Goal: Share content

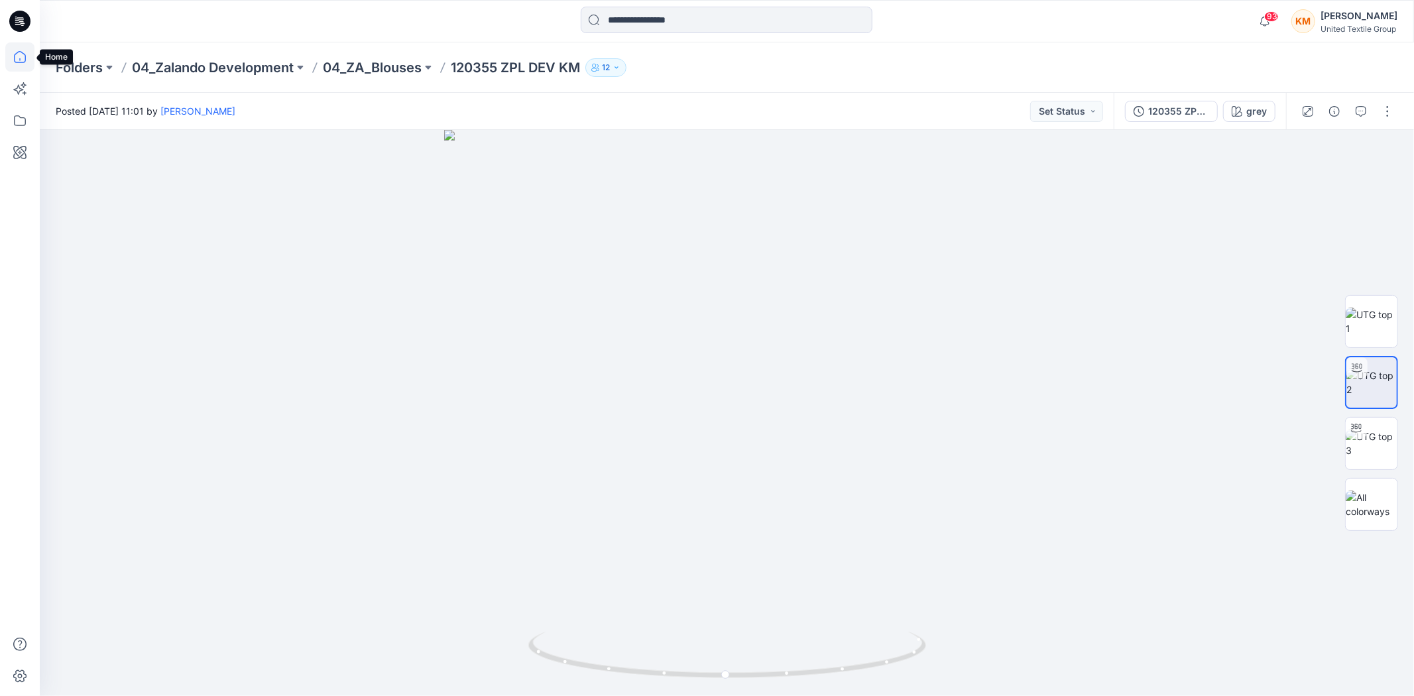
click at [24, 53] on icon at bounding box center [19, 56] width 29 height 29
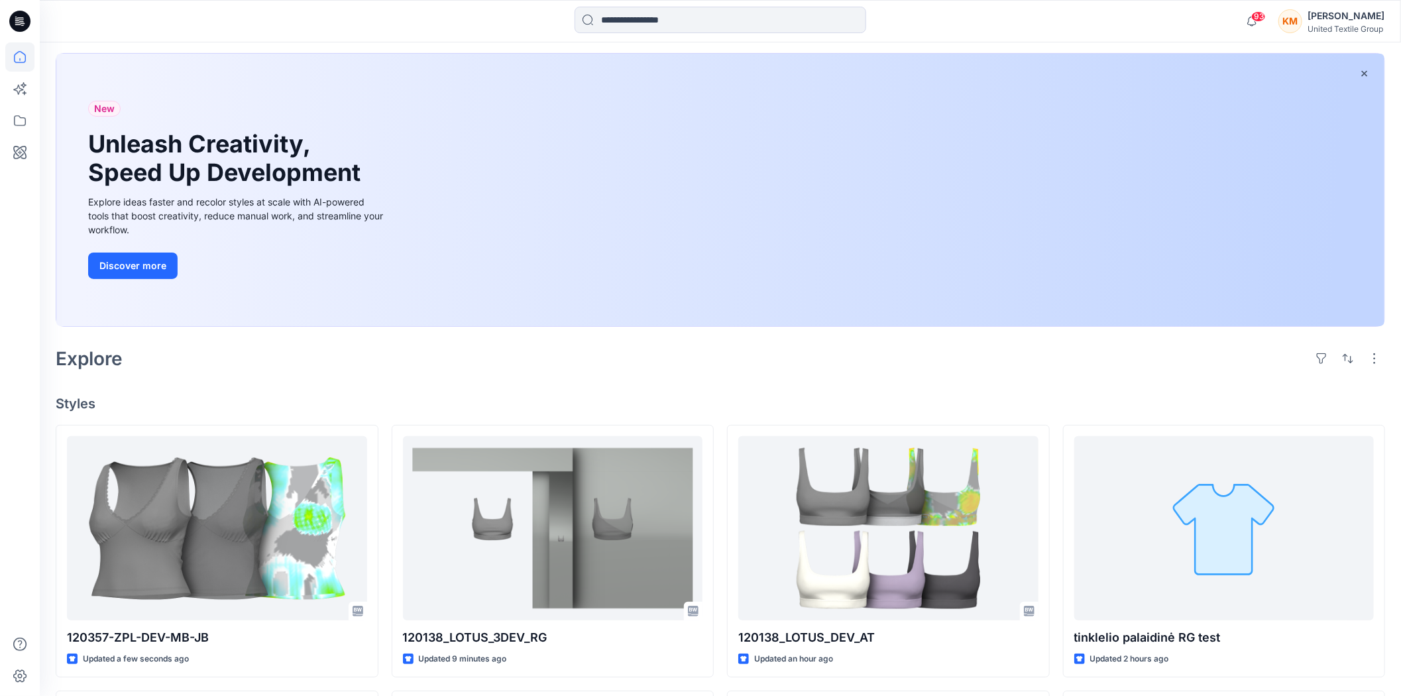
scroll to position [147, 0]
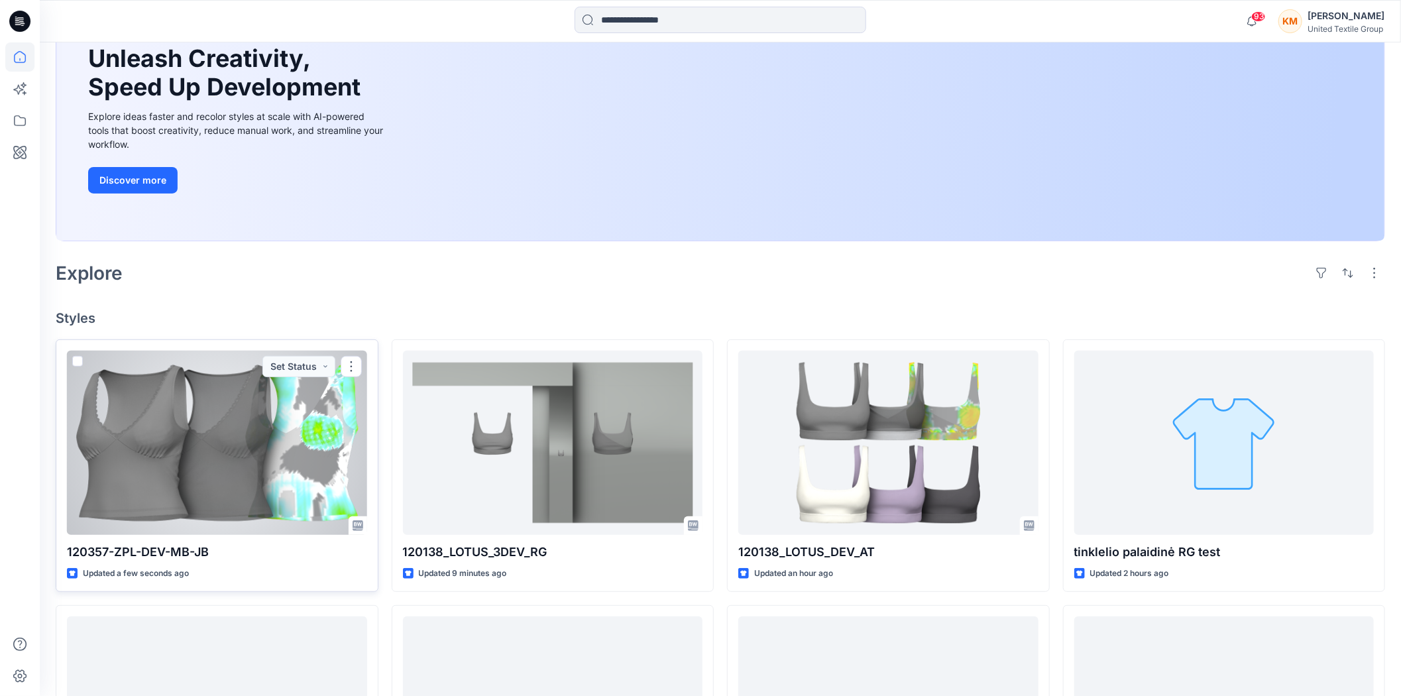
click at [298, 418] on div at bounding box center [217, 443] width 300 height 184
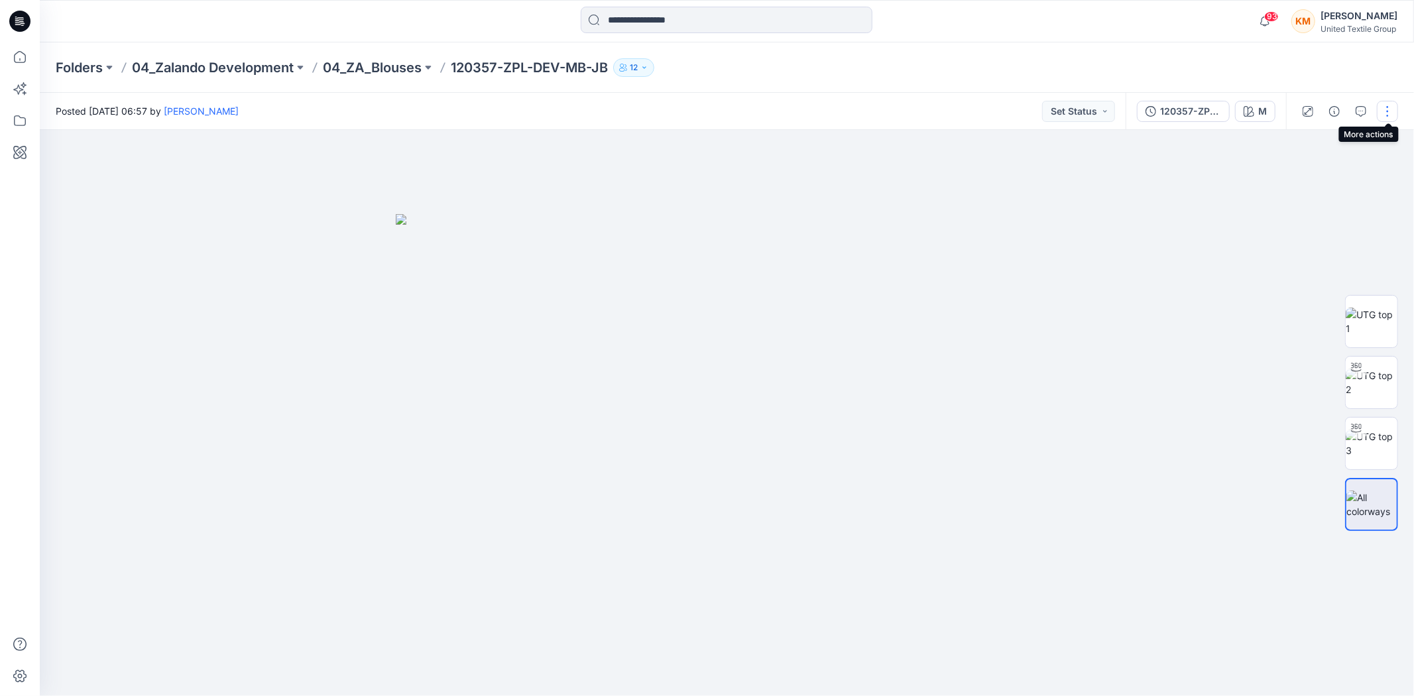
click at [1388, 115] on button "button" at bounding box center [1386, 111] width 21 height 21
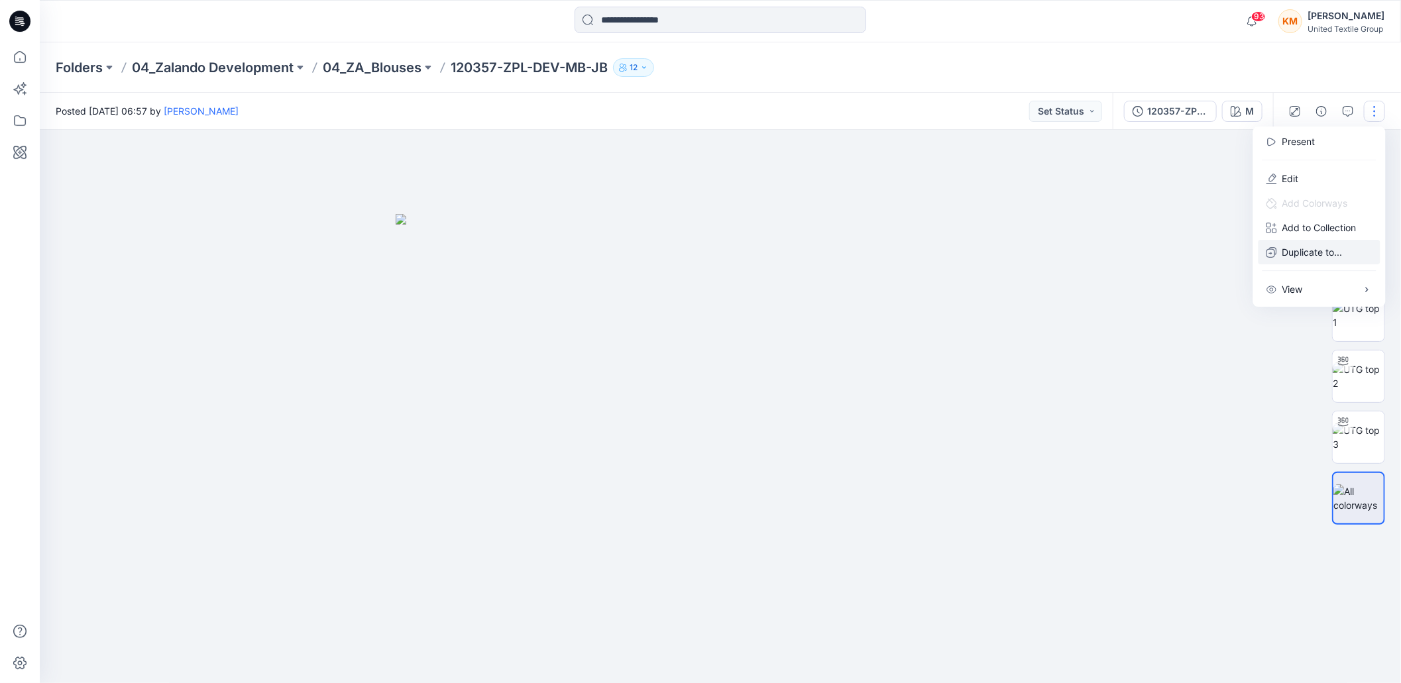
click at [1296, 252] on p "Duplicate to..." at bounding box center [1312, 252] width 60 height 14
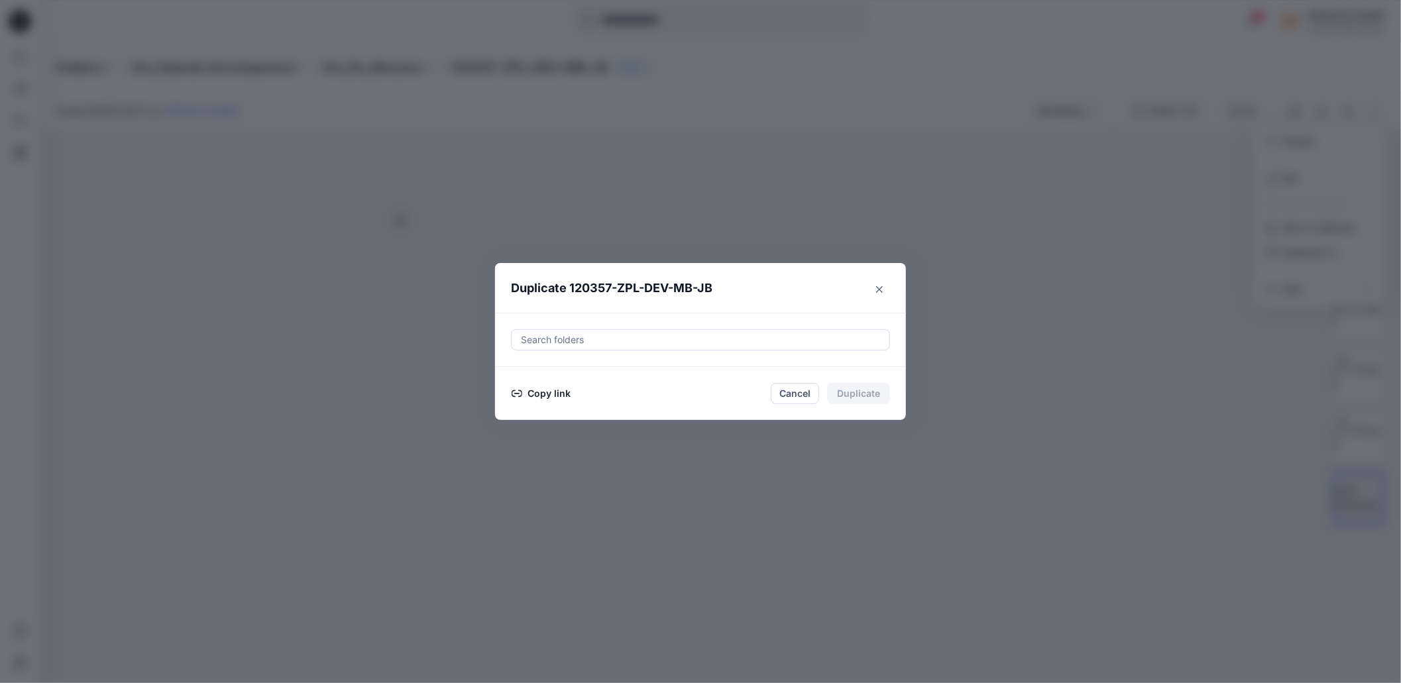
click at [552, 400] on button "Copy link" at bounding box center [541, 394] width 60 height 16
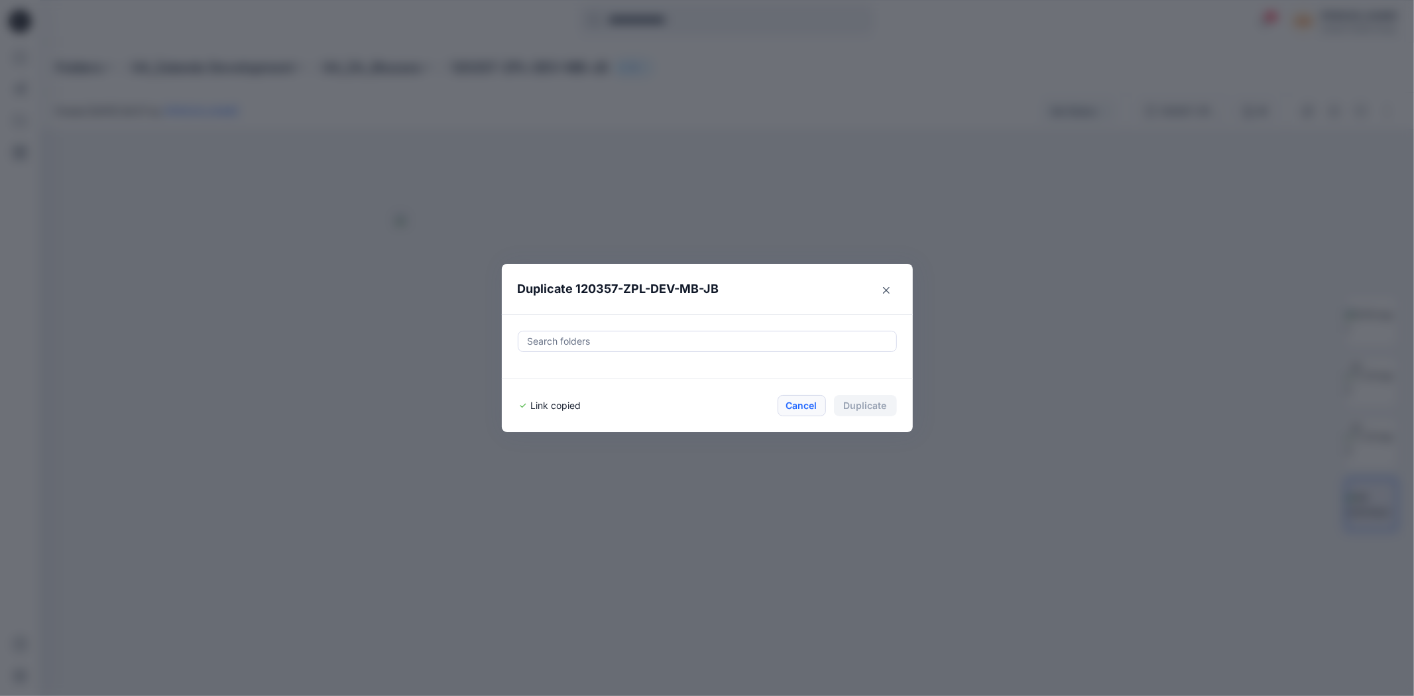
click at [798, 406] on button "Cancel" at bounding box center [801, 405] width 48 height 21
